Goal: Find specific page/section: Find specific page/section

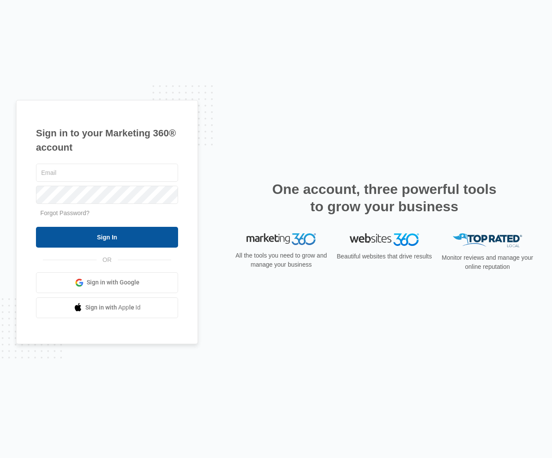
type input "[EMAIL_ADDRESS][DOMAIN_NAME]"
click at [119, 242] on input "Sign In" at bounding box center [107, 237] width 142 height 21
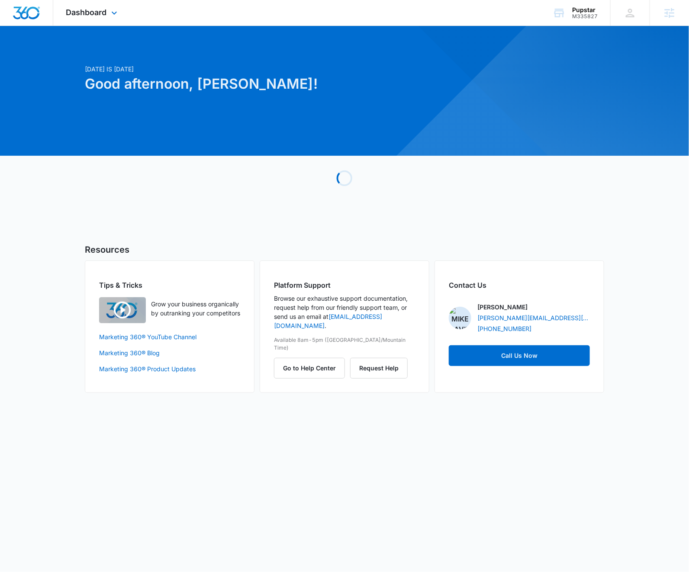
click at [97, 6] on div "Dashboard Apps Reputation Websites Forms CRM Email Social Shop Content Ads Inte…" at bounding box center [92, 13] width 79 height 26
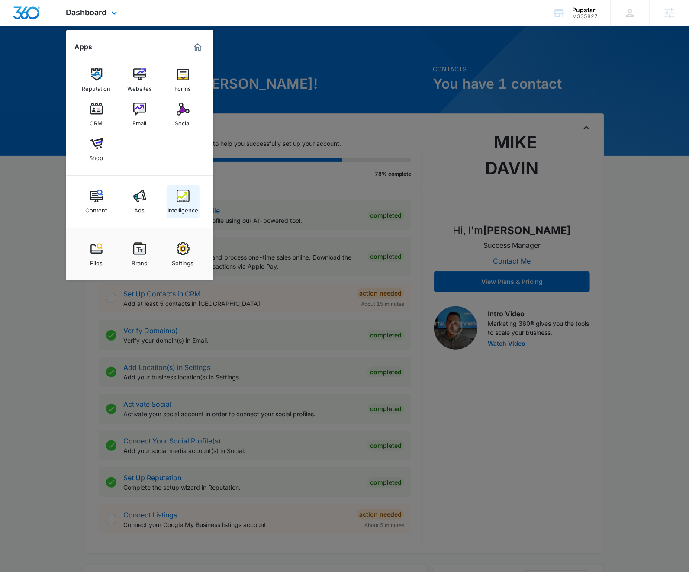
click at [174, 204] on div "Intelligence" at bounding box center [183, 208] width 31 height 11
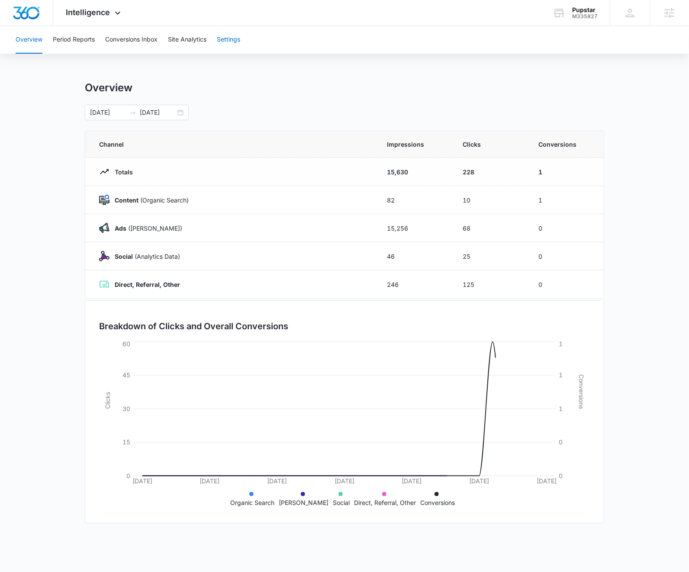
click at [222, 38] on button "Settings" at bounding box center [228, 40] width 23 height 28
